Goal: Task Accomplishment & Management: Use online tool/utility

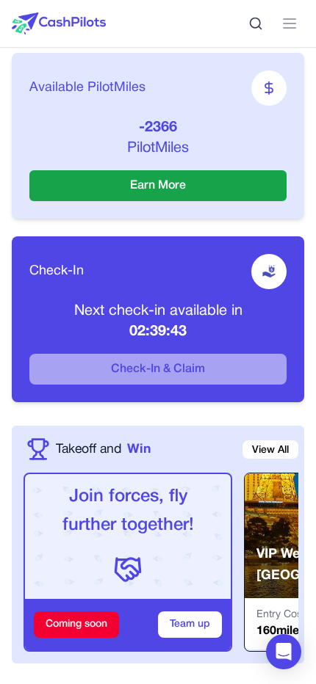
scroll to position [145, 0]
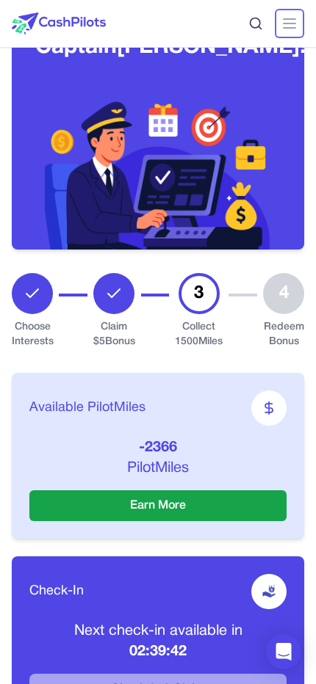
click at [284, 23] on line at bounding box center [289, 23] width 12 height 0
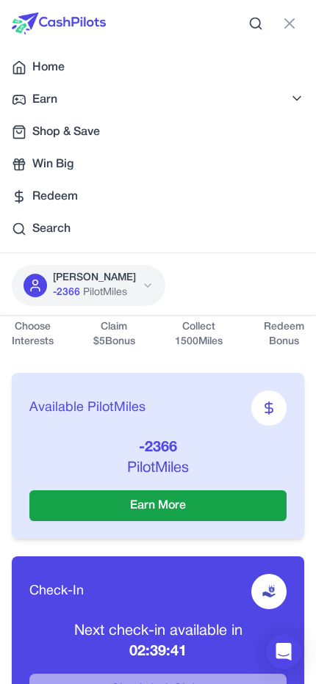
click at [101, 95] on link "Earn" at bounding box center [158, 99] width 316 height 29
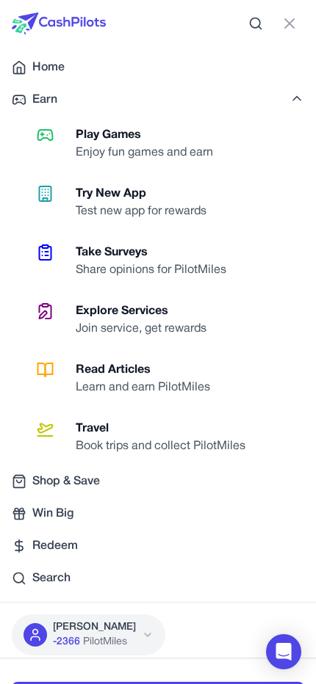
click at [130, 268] on div "Share opinions for PilotMiles" at bounding box center [157, 270] width 162 height 18
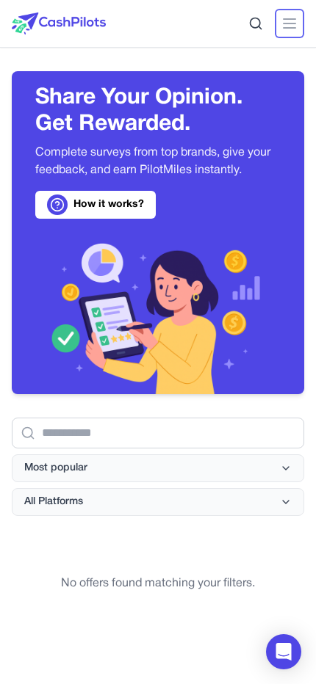
click at [295, 18] on icon at bounding box center [289, 24] width 18 height 18
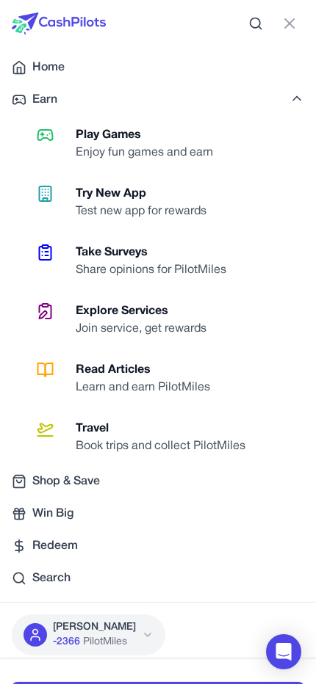
click at [135, 324] on div "Join service, get rewards" at bounding box center [147, 329] width 142 height 18
